Goal: Task Accomplishment & Management: Use online tool/utility

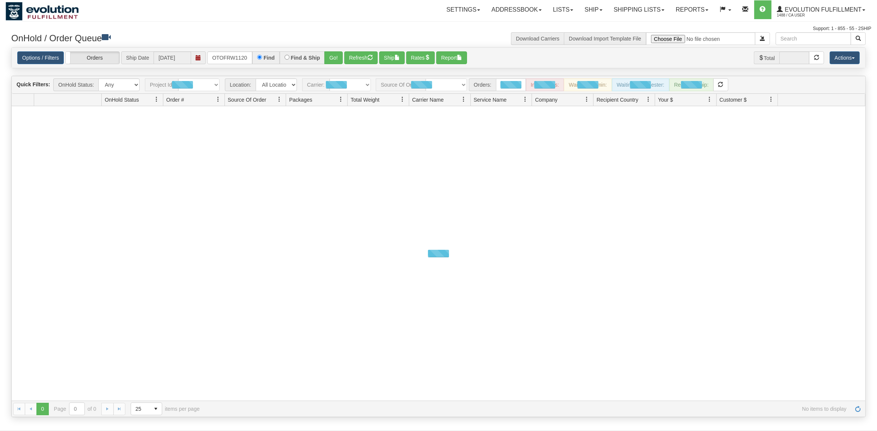
scroll to position [0, 4]
click at [330, 53] on button "Go!" at bounding box center [333, 57] width 18 height 13
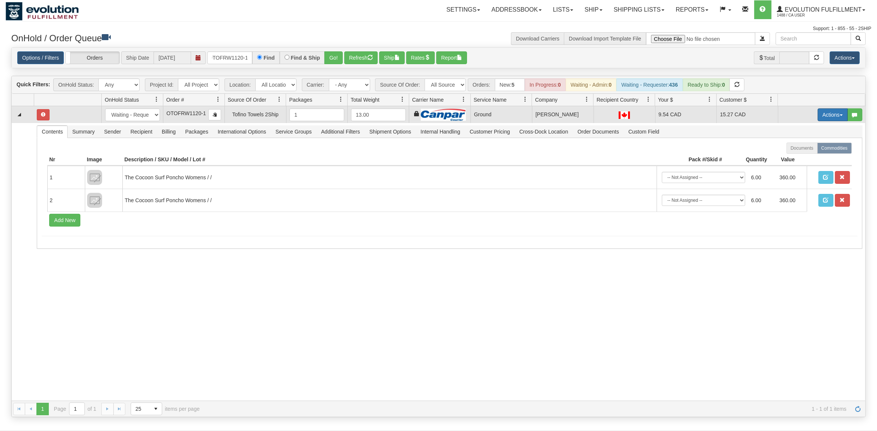
click at [829, 113] on button "Actions" at bounding box center [832, 114] width 30 height 13
click at [805, 158] on span "Ship" at bounding box center [802, 158] width 16 height 6
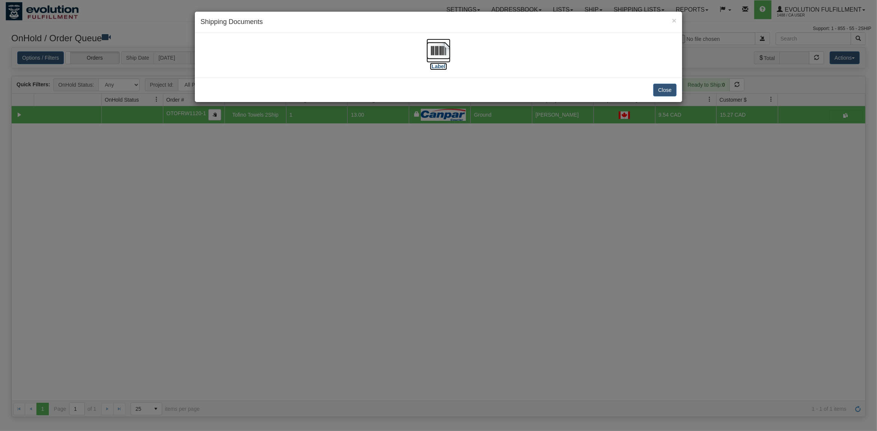
click at [448, 44] on img at bounding box center [438, 51] width 24 height 24
click at [674, 90] on button "Close" at bounding box center [664, 90] width 23 height 13
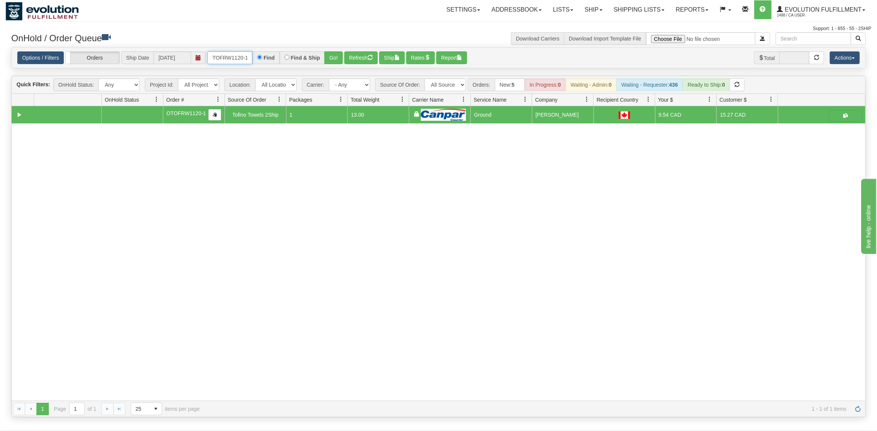
click at [216, 53] on input "OTOFRW1120-1" at bounding box center [229, 57] width 45 height 13
click at [339, 54] on button "Go!" at bounding box center [333, 57] width 18 height 13
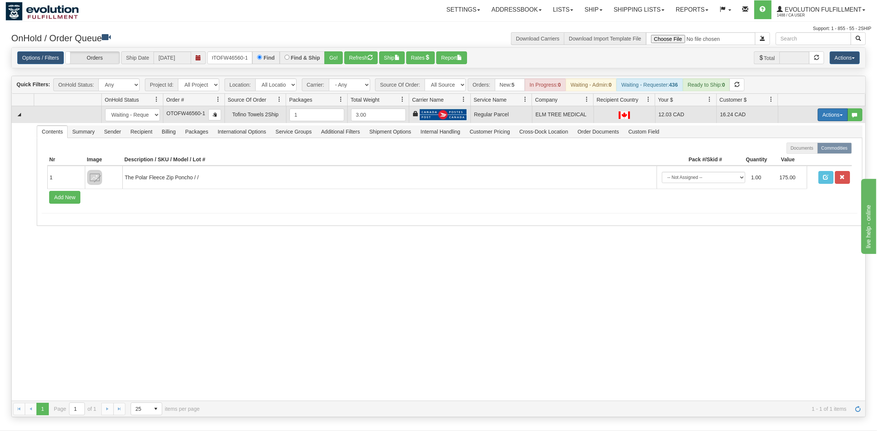
click at [824, 117] on button "Actions" at bounding box center [832, 114] width 30 height 13
click at [802, 150] on span "Rate All Services" at bounding box center [816, 149] width 45 height 6
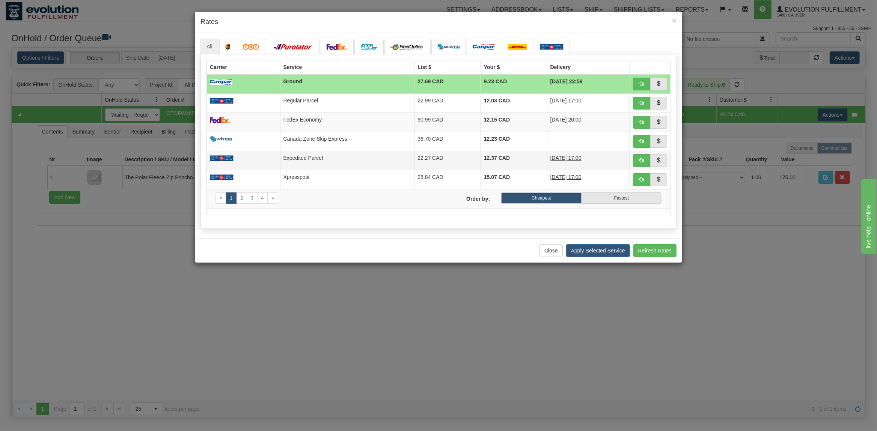
click at [302, 168] on td "Expedited Parcel" at bounding box center [347, 160] width 134 height 19
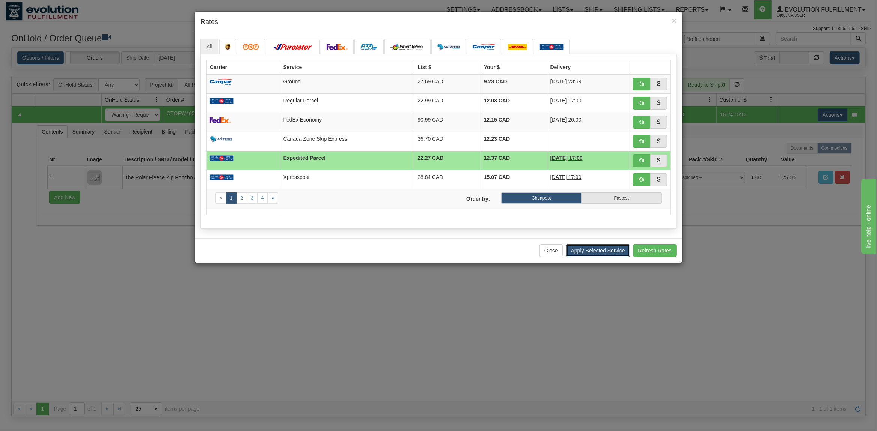
click at [585, 253] on button "Apply Selected Service" at bounding box center [598, 250] width 64 height 13
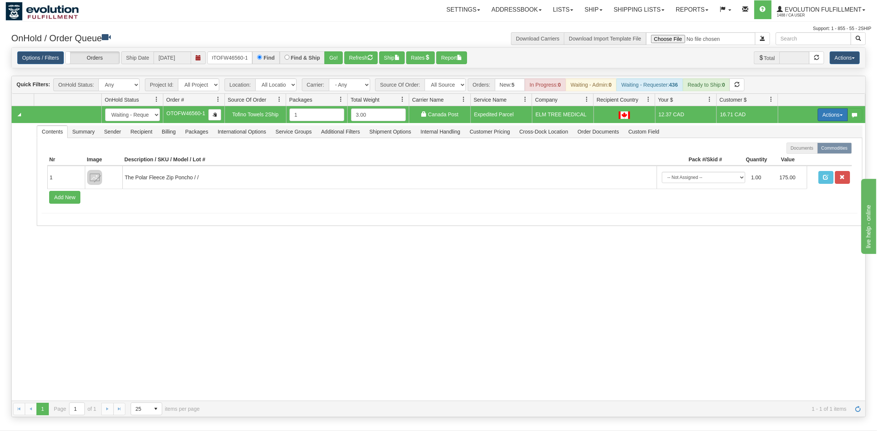
click at [836, 116] on button "Actions" at bounding box center [832, 114] width 30 height 13
click at [789, 158] on link "Ship" at bounding box center [817, 158] width 60 height 10
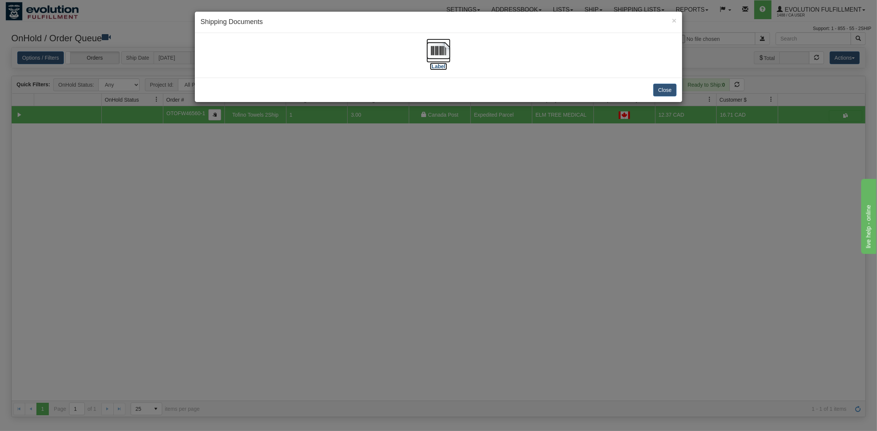
click at [435, 47] on img at bounding box center [438, 51] width 24 height 24
click at [658, 89] on button "Close" at bounding box center [664, 90] width 23 height 13
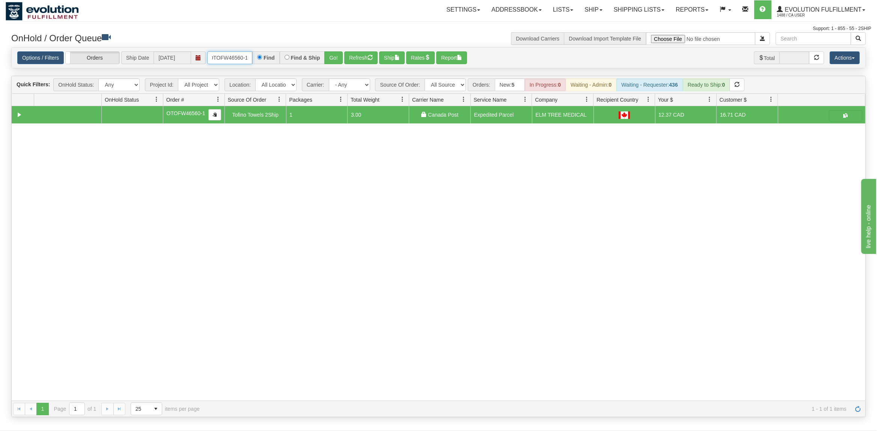
click at [242, 59] on input "OTOFW46560-1" at bounding box center [229, 57] width 45 height 13
click at [243, 59] on input "OTOFW46560-1" at bounding box center [229, 57] width 45 height 13
click at [244, 59] on input "OTOFW46560-1" at bounding box center [229, 57] width 45 height 13
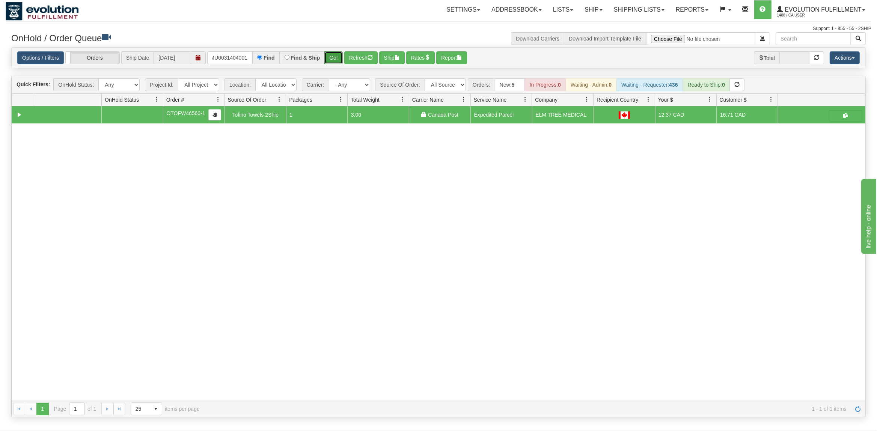
click at [332, 56] on button "Go!" at bounding box center [333, 57] width 18 height 13
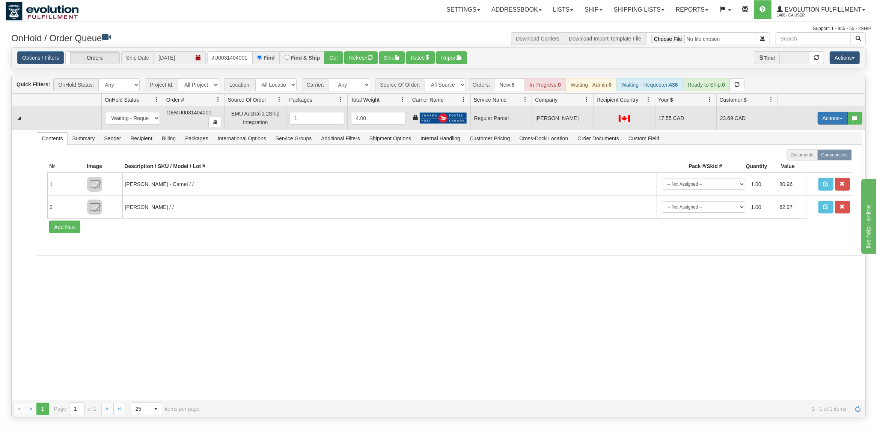
click at [838, 120] on button "Actions" at bounding box center [832, 118] width 30 height 13
click at [811, 153] on span "Rate All Services" at bounding box center [816, 152] width 45 height 6
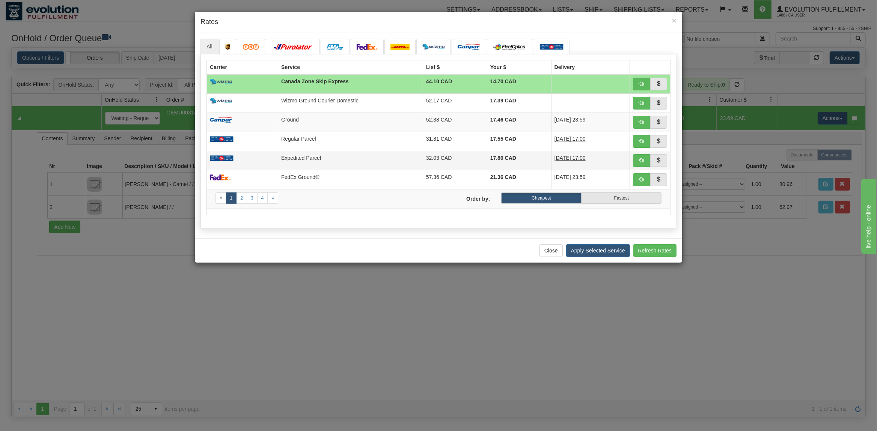
click at [423, 159] on td "32.03 CAD" at bounding box center [455, 160] width 64 height 19
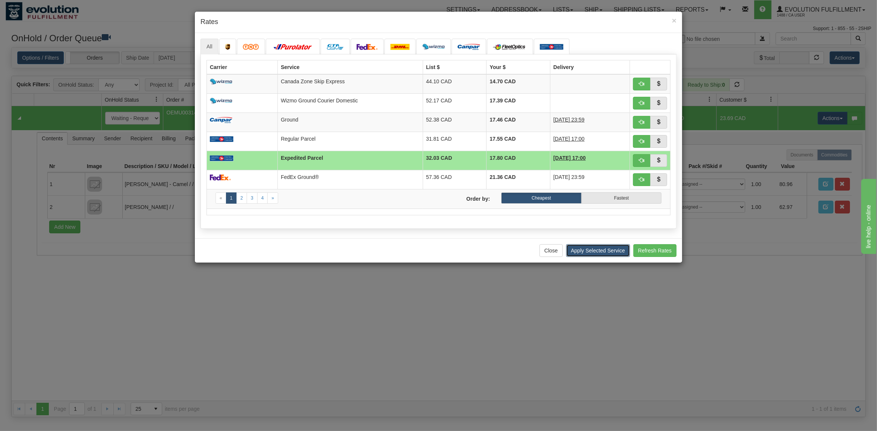
click at [580, 253] on button "Apply Selected Service" at bounding box center [598, 250] width 64 height 13
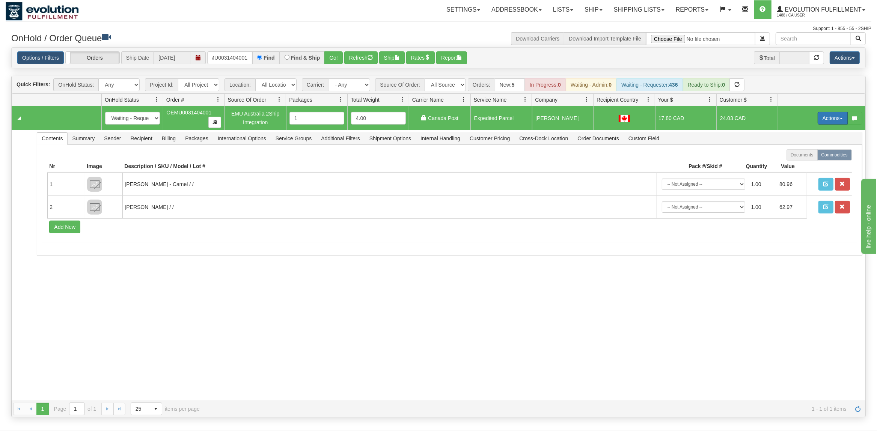
click at [830, 115] on button "Actions" at bounding box center [832, 118] width 30 height 13
click at [808, 161] on span "Ship" at bounding box center [802, 162] width 16 height 6
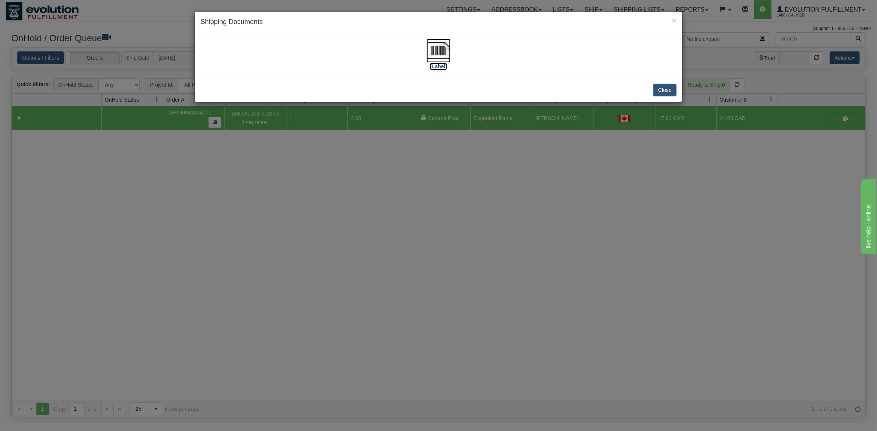
drag, startPoint x: 442, startPoint y: 41, endPoint x: 439, endPoint y: 47, distance: 7.1
click at [440, 47] on img at bounding box center [438, 51] width 24 height 24
click at [663, 91] on button "Close" at bounding box center [664, 90] width 23 height 13
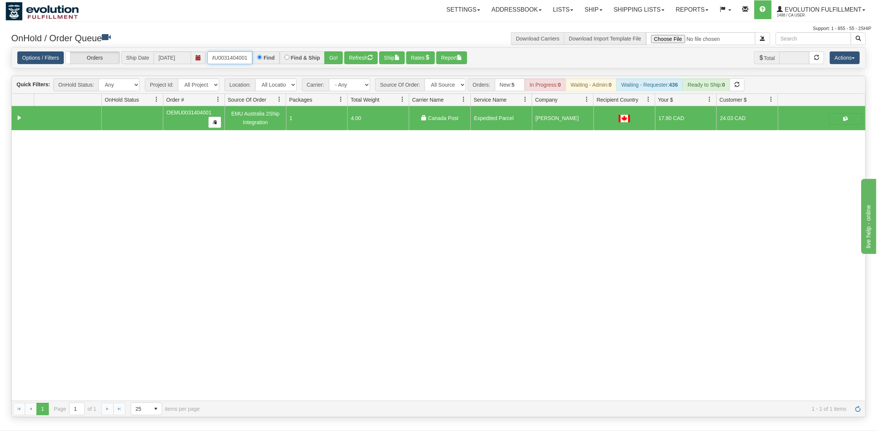
click at [225, 57] on input "OEMU0031404001" at bounding box center [229, 57] width 45 height 13
type input "OEMU0031397001"
click at [329, 59] on button "Go!" at bounding box center [333, 57] width 18 height 13
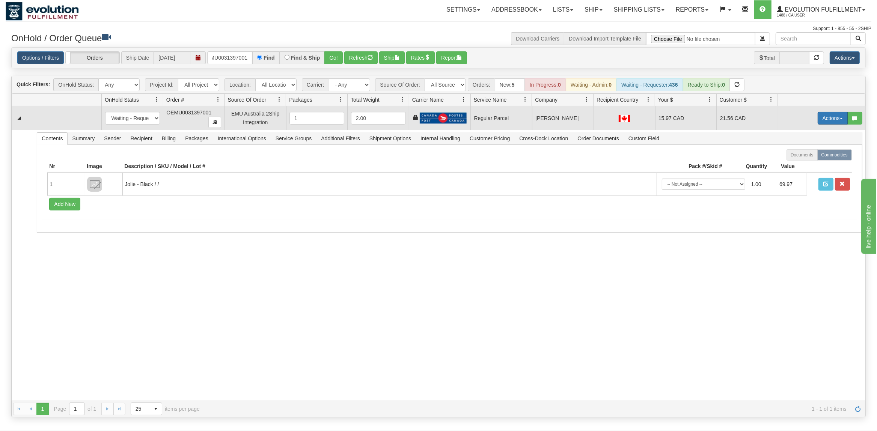
click at [836, 119] on button "Actions" at bounding box center [832, 118] width 30 height 13
click at [814, 153] on span "Rate All Services" at bounding box center [816, 152] width 45 height 6
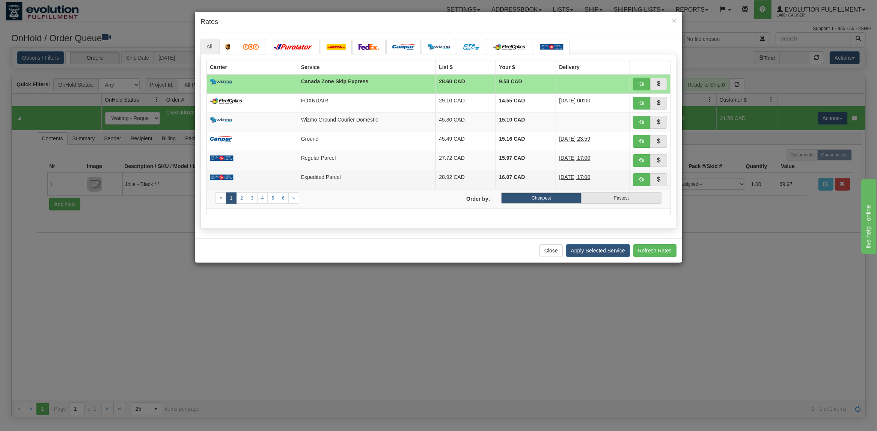
click at [290, 176] on td at bounding box center [252, 179] width 91 height 19
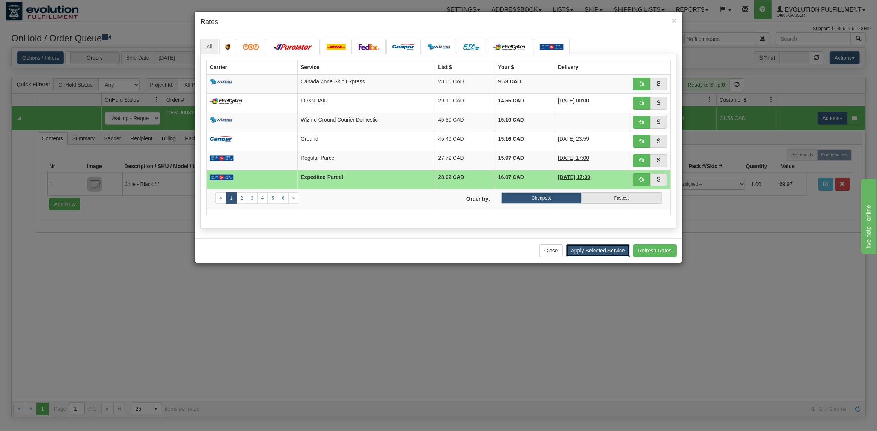
click at [589, 247] on button "Apply Selected Service" at bounding box center [598, 250] width 64 height 13
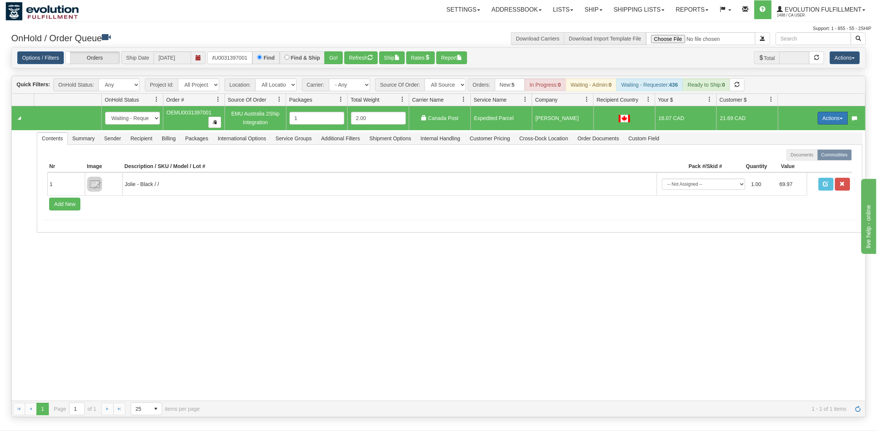
click at [827, 121] on button "Actions" at bounding box center [832, 118] width 30 height 13
click at [794, 161] on span at bounding box center [796, 161] width 5 height 5
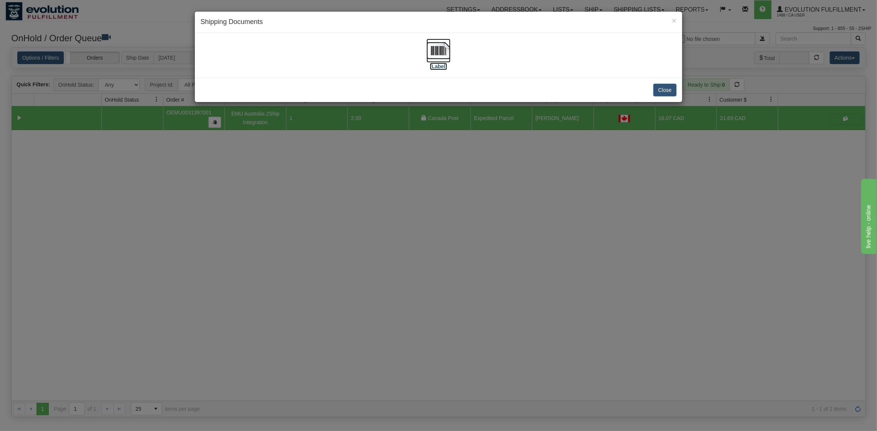
click at [437, 48] on img at bounding box center [438, 51] width 24 height 24
